Goal: Information Seeking & Learning: Learn about a topic

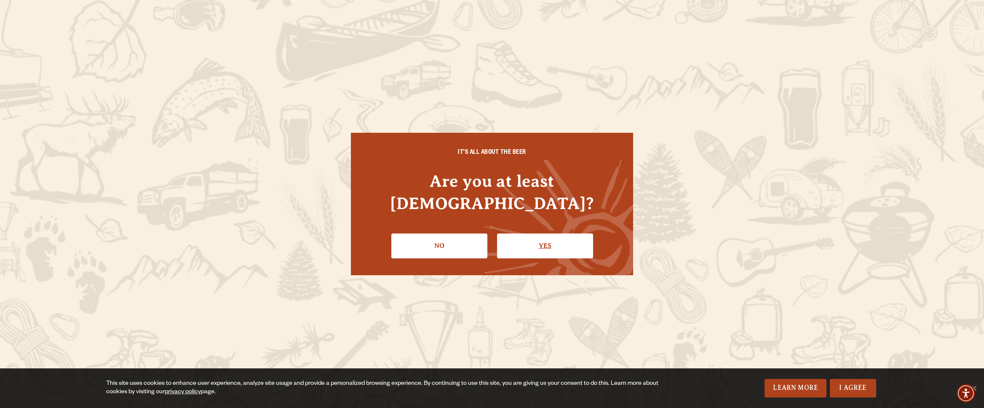
click at [559, 233] on link "Yes" at bounding box center [545, 245] width 96 height 24
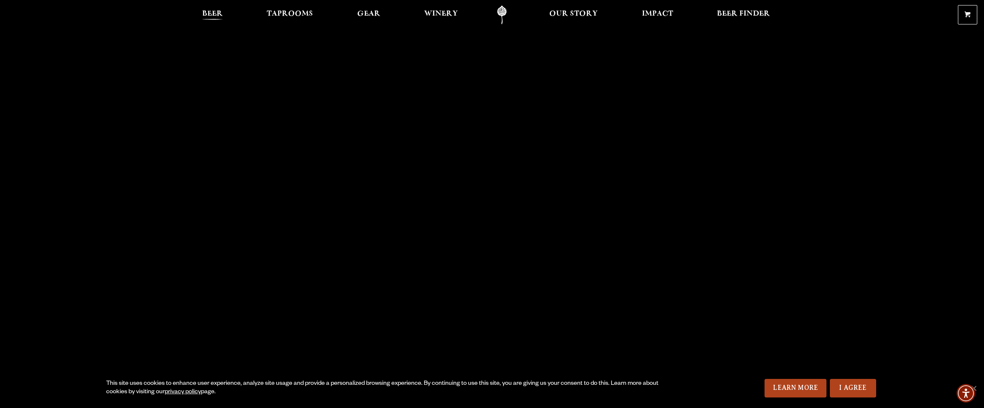
click at [219, 14] on span "Beer" at bounding box center [212, 14] width 21 height 7
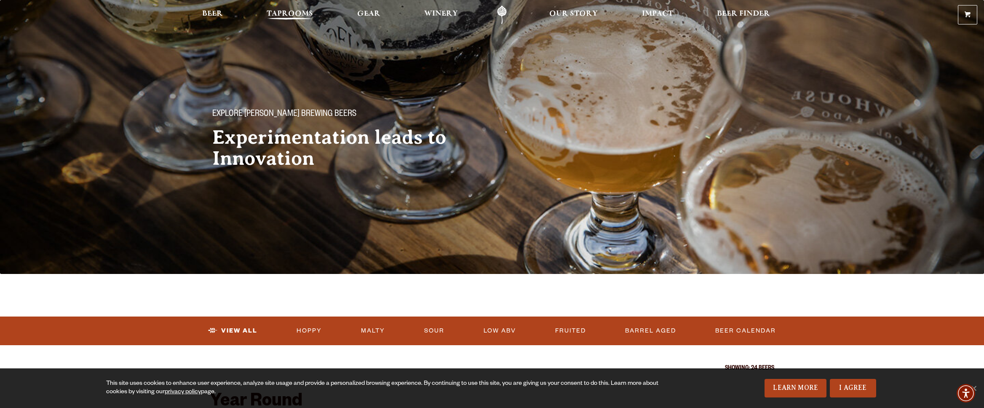
click at [294, 11] on span "Taprooms" at bounding box center [290, 14] width 46 height 7
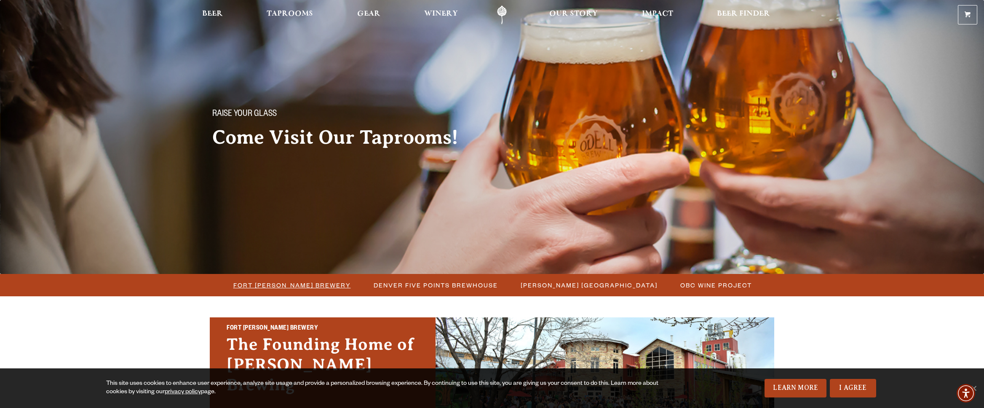
click at [319, 286] on span "Fort [PERSON_NAME] Brewery" at bounding box center [292, 285] width 118 height 12
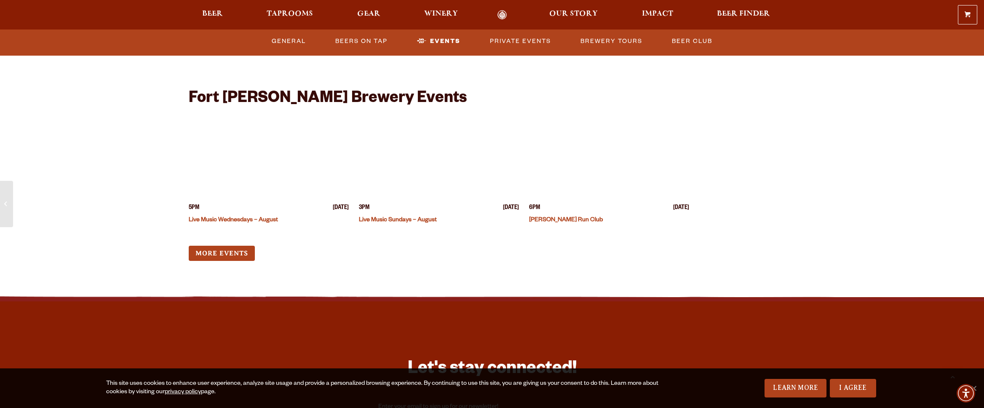
scroll to position [3337, 0]
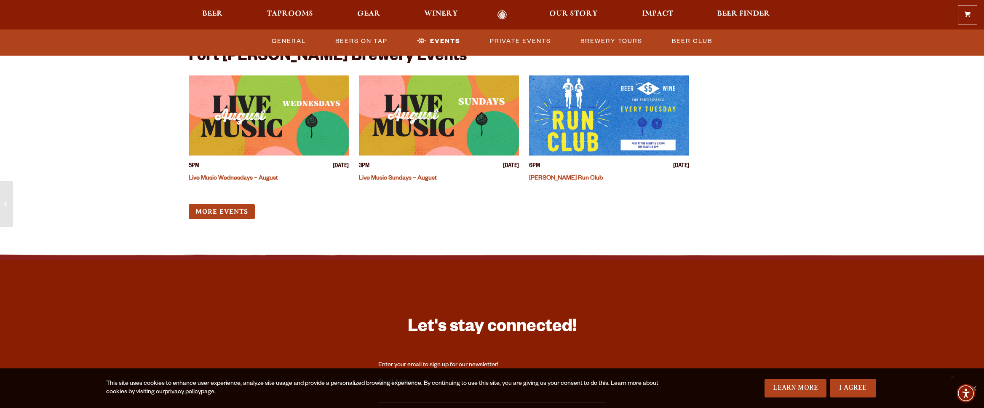
click at [300, 88] on img "View event details" at bounding box center [269, 115] width 160 height 80
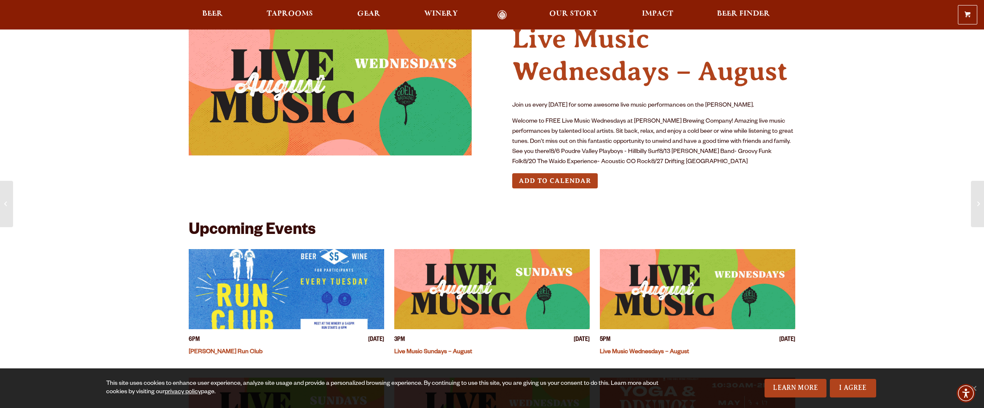
scroll to position [37, 0]
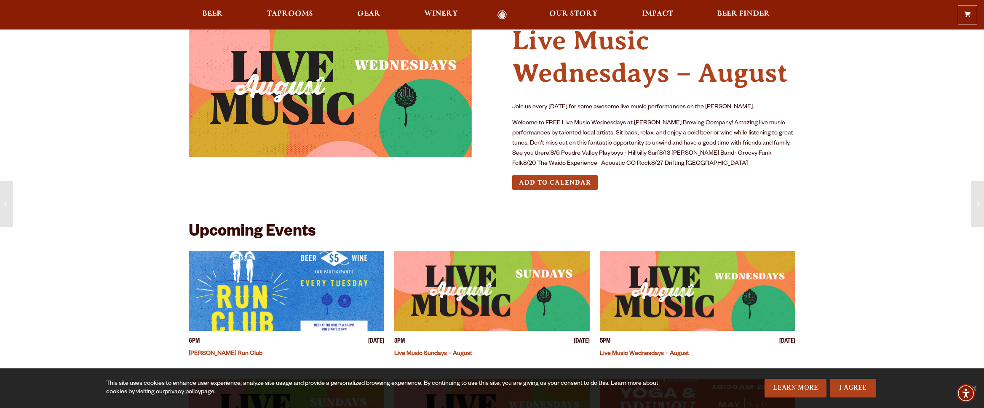
click at [623, 163] on p "Welcome to FREE Live Music Wednesdays at [PERSON_NAME] Brewing Company! Amazing…" at bounding box center [653, 143] width 283 height 51
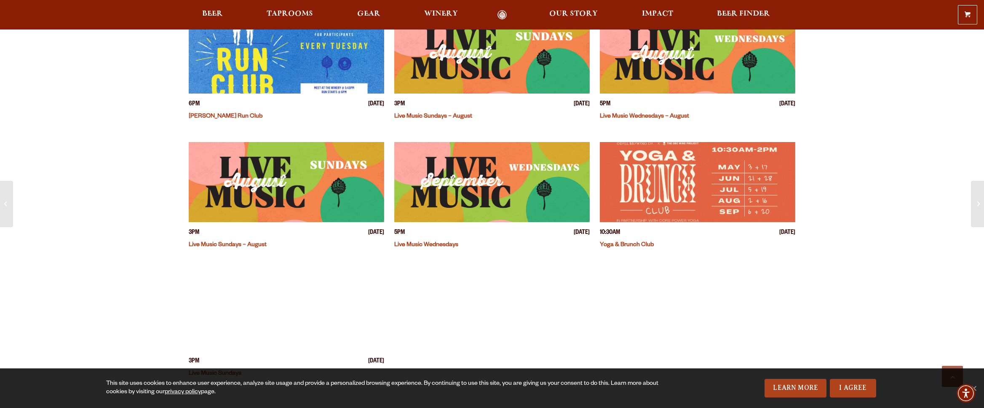
scroll to position [275, 0]
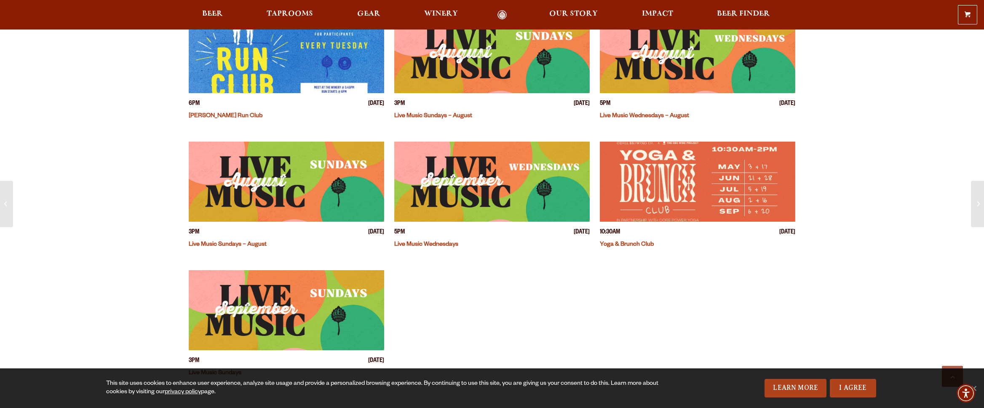
click at [741, 62] on img "View event details" at bounding box center [697, 53] width 195 height 80
